Goal: Information Seeking & Learning: Understand process/instructions

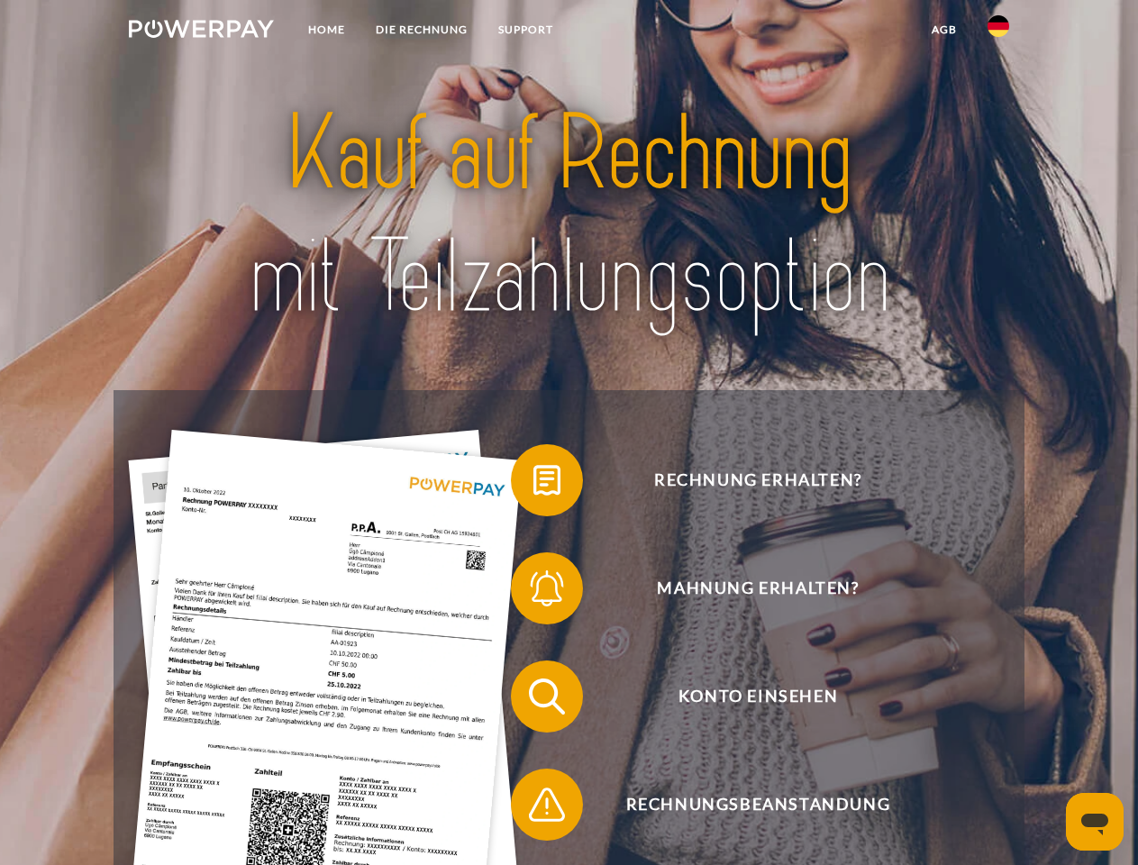
click at [201, 32] on img at bounding box center [201, 29] width 145 height 18
click at [999, 32] on img at bounding box center [999, 26] width 22 height 22
click at [944, 30] on link "agb" at bounding box center [945, 30] width 56 height 32
click at [534, 484] on span at bounding box center [520, 480] width 90 height 90
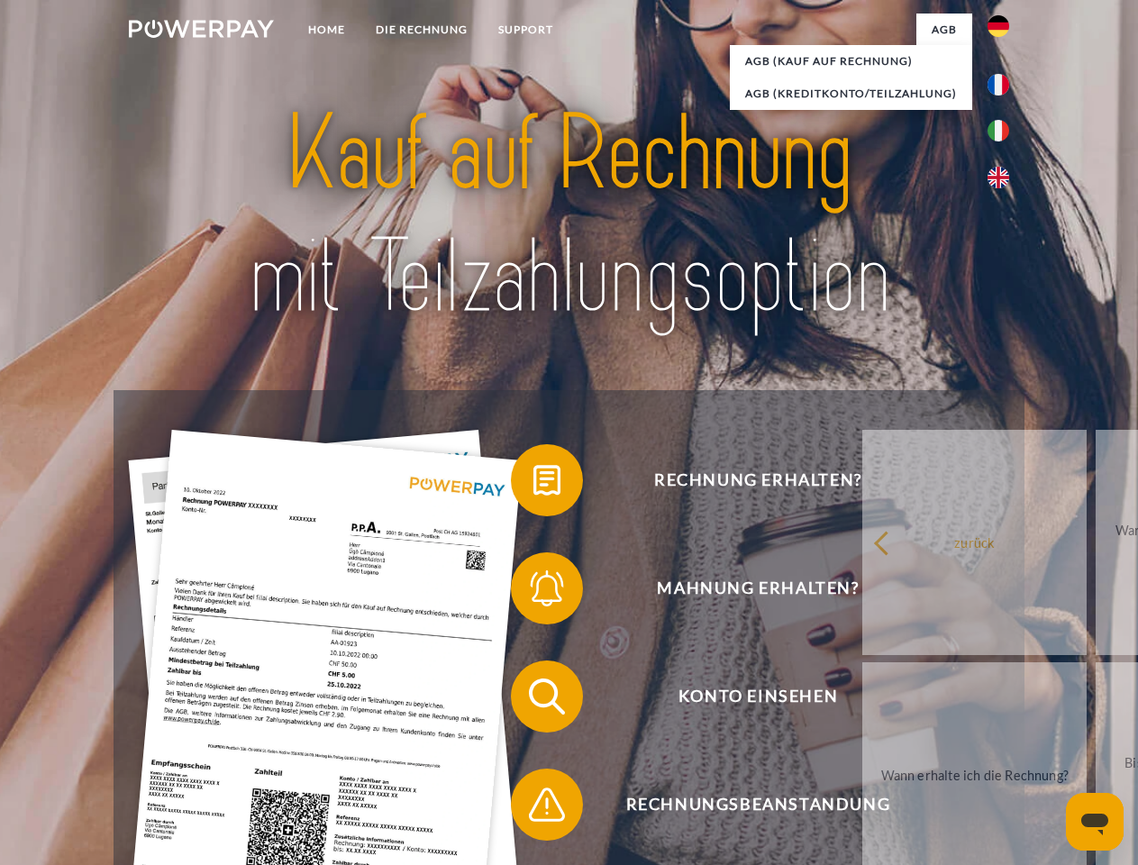
click at [534, 592] on span at bounding box center [520, 588] width 90 height 90
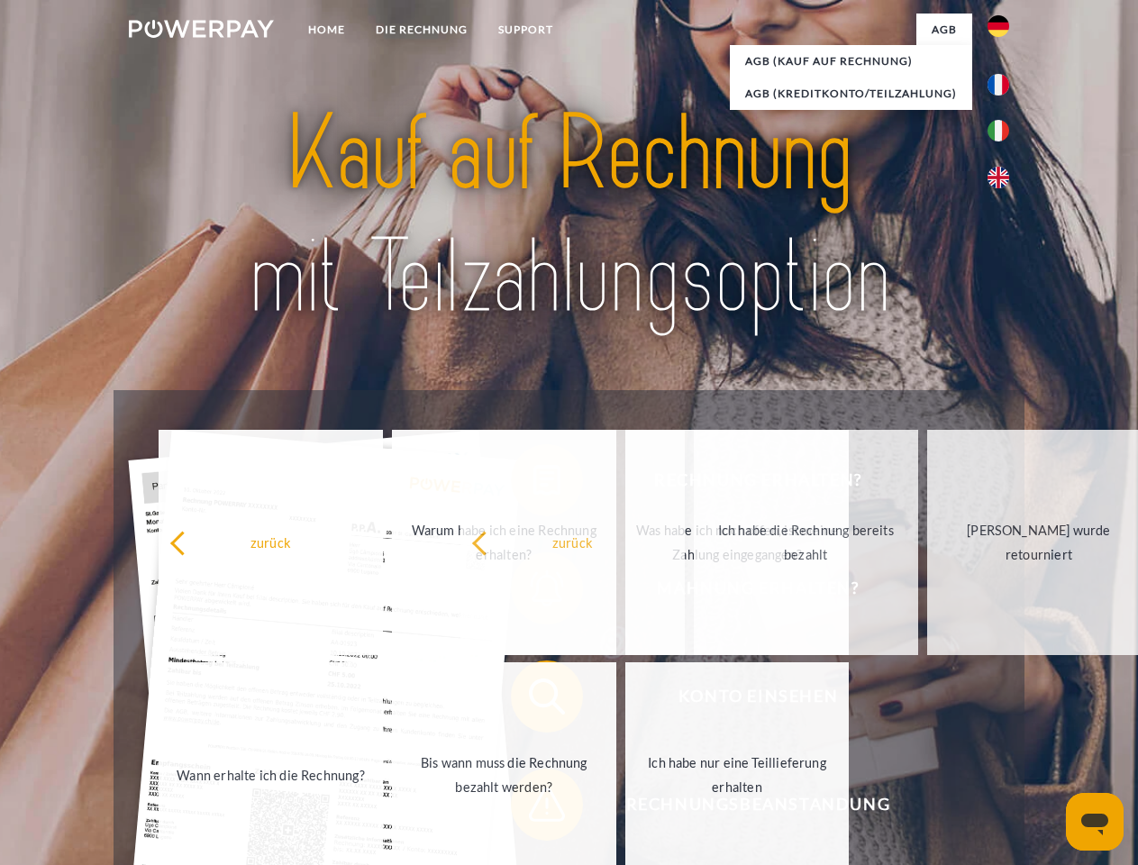
click at [534, 808] on span at bounding box center [520, 805] width 90 height 90
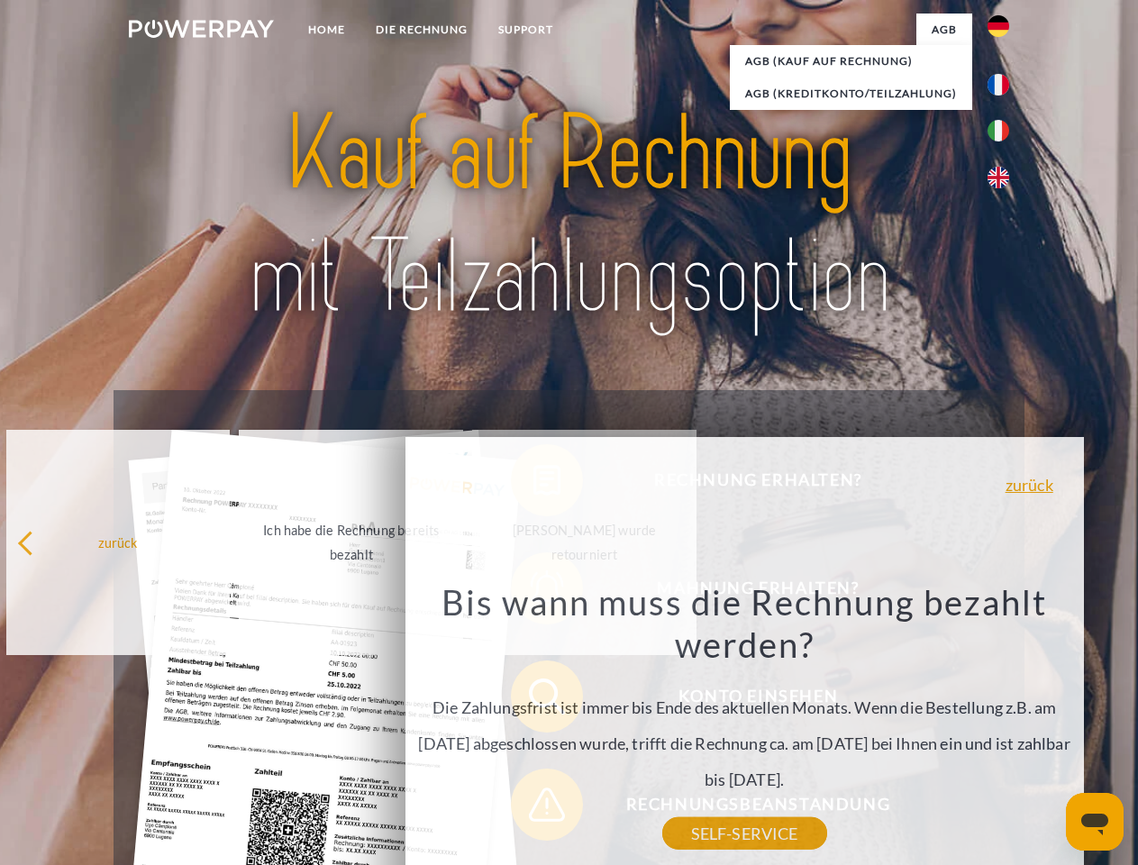
click at [1095, 822] on icon "Messaging-Fenster öffnen" at bounding box center [1094, 825] width 27 height 22
